Goal: Task Accomplishment & Management: Use online tool/utility

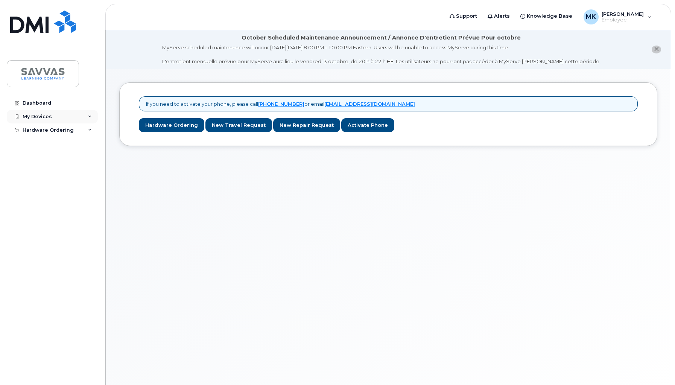
click at [90, 118] on icon at bounding box center [90, 117] width 4 height 4
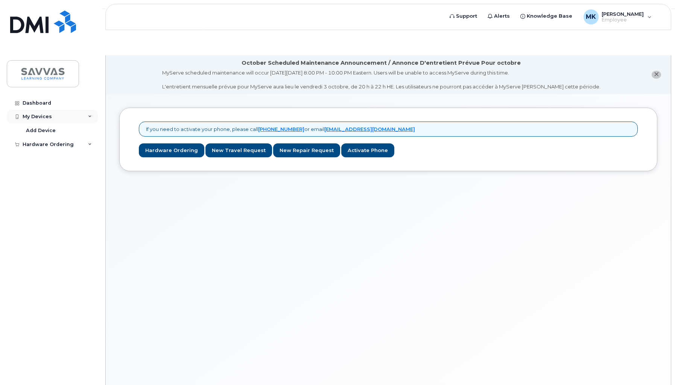
click at [38, 111] on div "My Devices" at bounding box center [52, 117] width 91 height 14
click at [350, 143] on link "Activate Phone" at bounding box center [367, 150] width 53 height 14
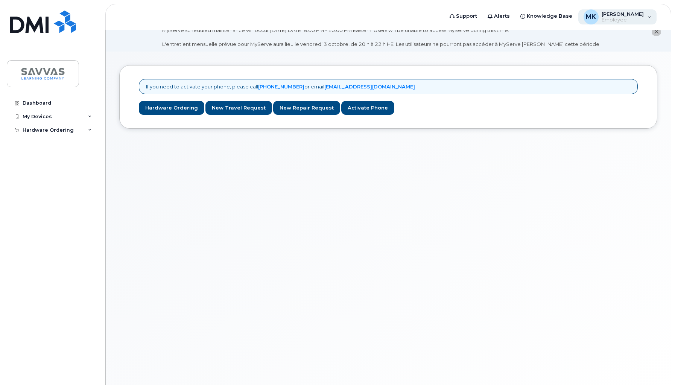
click at [640, 13] on span "[PERSON_NAME]" at bounding box center [622, 14] width 42 height 6
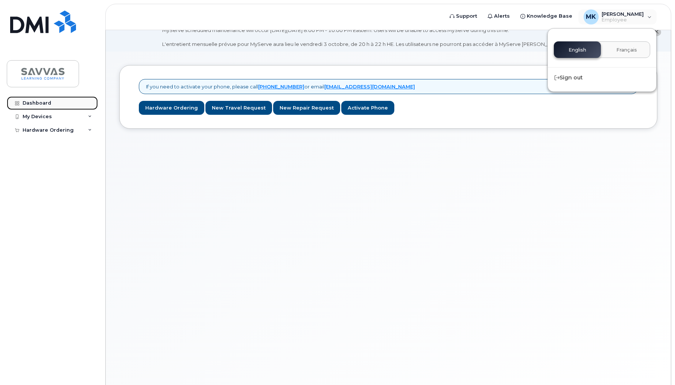
click at [41, 99] on link "Dashboard" at bounding box center [52, 103] width 91 height 14
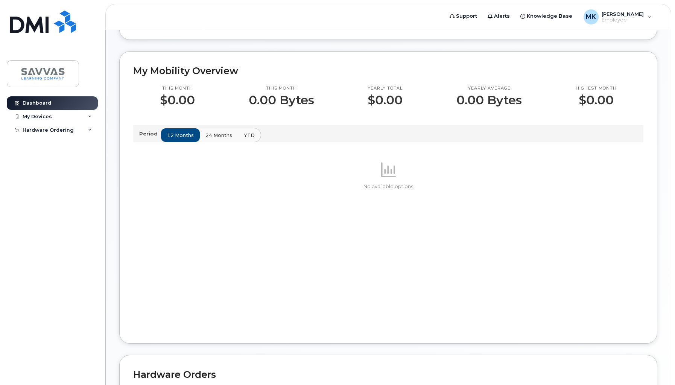
scroll to position [316, 0]
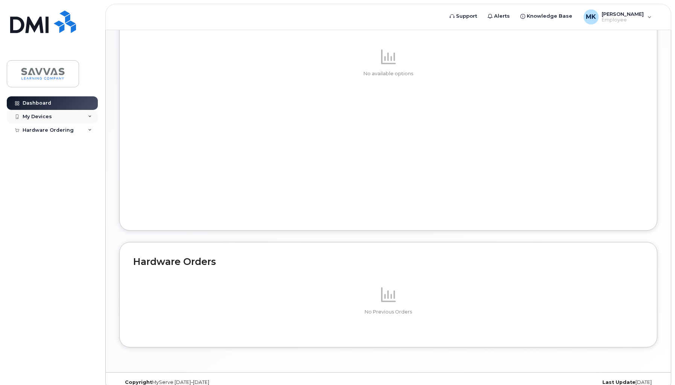
click at [33, 116] on div "My Devices" at bounding box center [37, 117] width 29 height 6
click at [40, 131] on div "Add Device" at bounding box center [41, 130] width 30 height 7
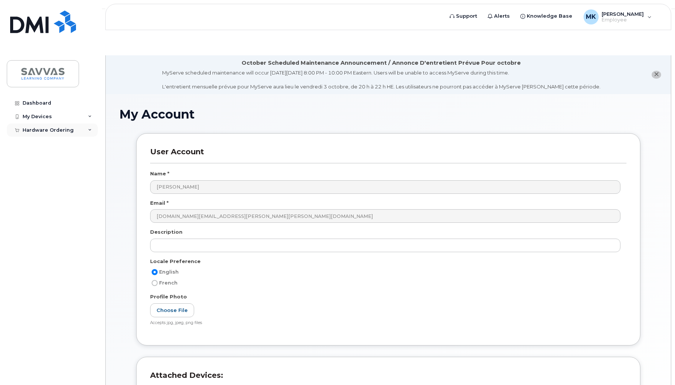
click at [41, 130] on div "Hardware Ordering" at bounding box center [48, 130] width 51 height 6
click at [37, 143] on div "New Order" at bounding box center [40, 143] width 29 height 7
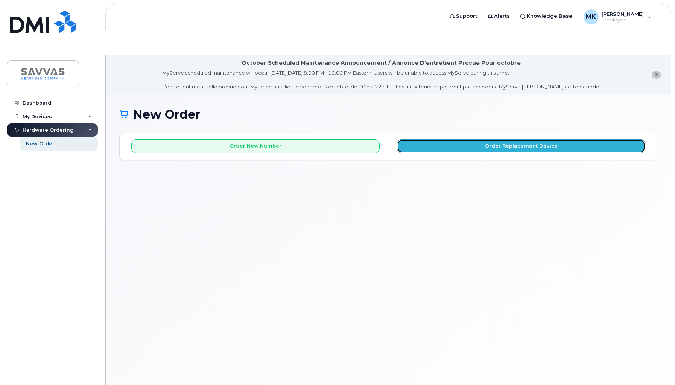
click at [478, 139] on button "Order Replacement Device" at bounding box center [521, 146] width 248 height 14
